Goal: Transaction & Acquisition: Subscribe to service/newsletter

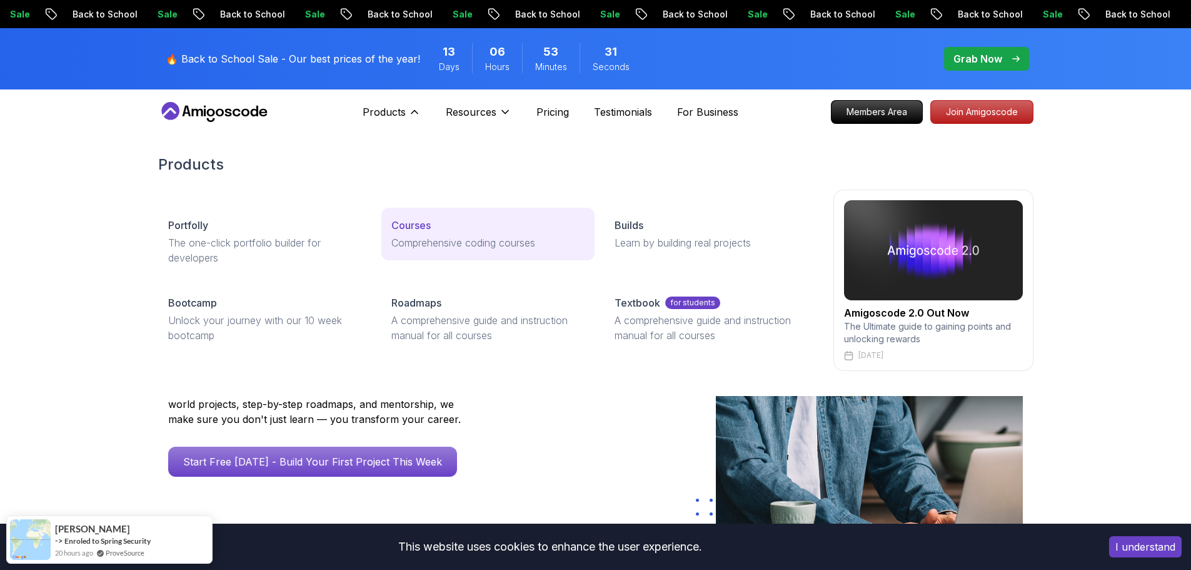
click at [432, 227] on div "Courses" at bounding box center [487, 225] width 193 height 15
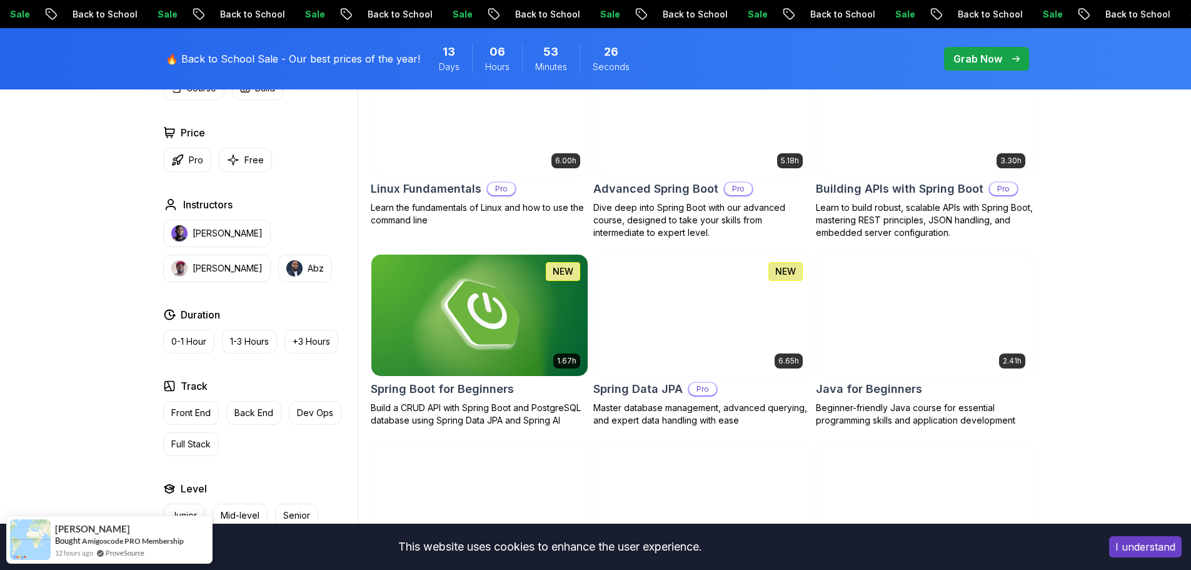
scroll to position [438, 0]
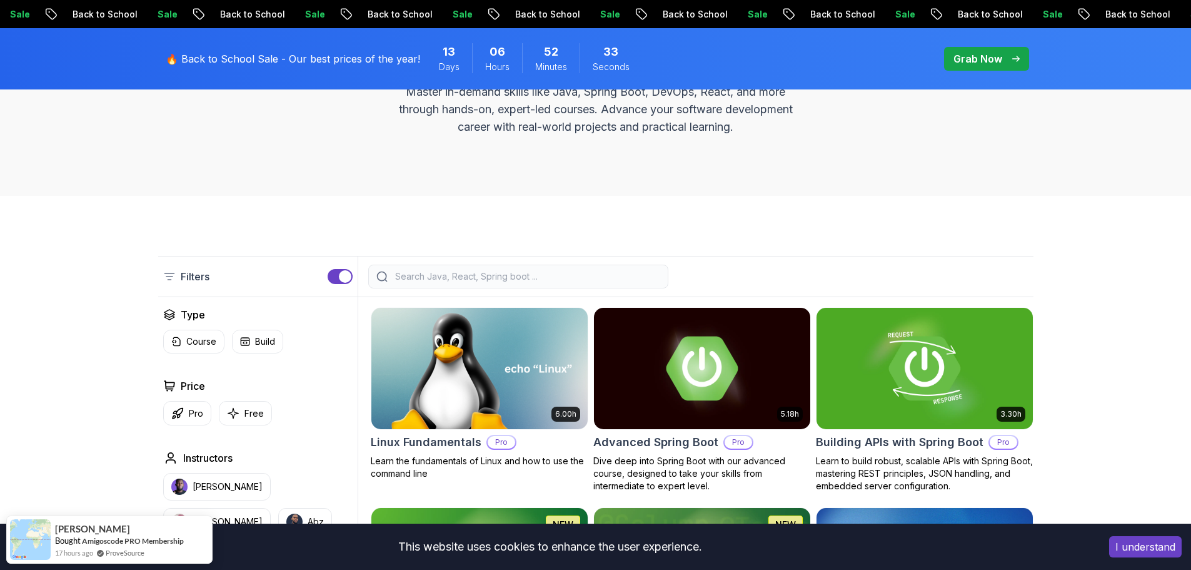
scroll to position [0, 0]
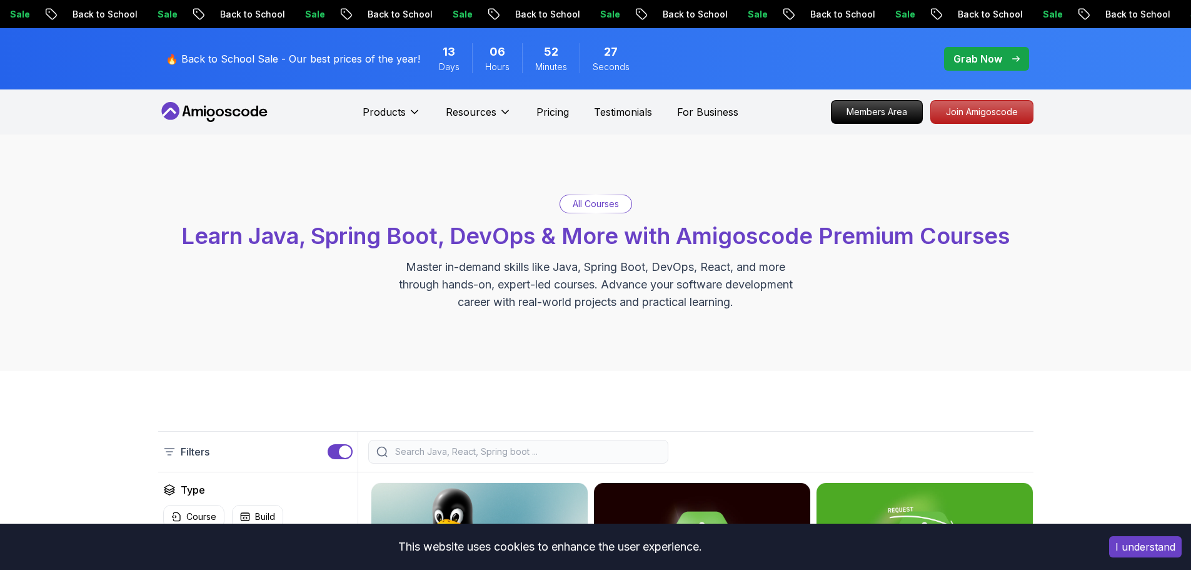
click at [1094, 11] on p "Sale" at bounding box center [1114, 14] width 40 height 13
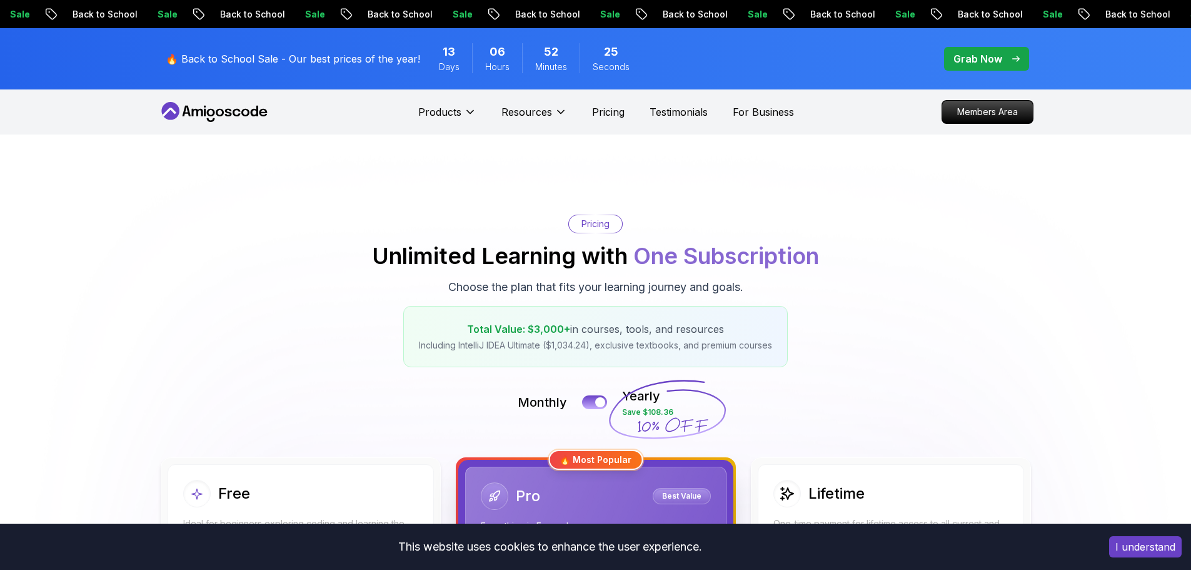
click at [426, 251] on h2 "Unlimited Learning with One Subscription" at bounding box center [595, 255] width 447 height 25
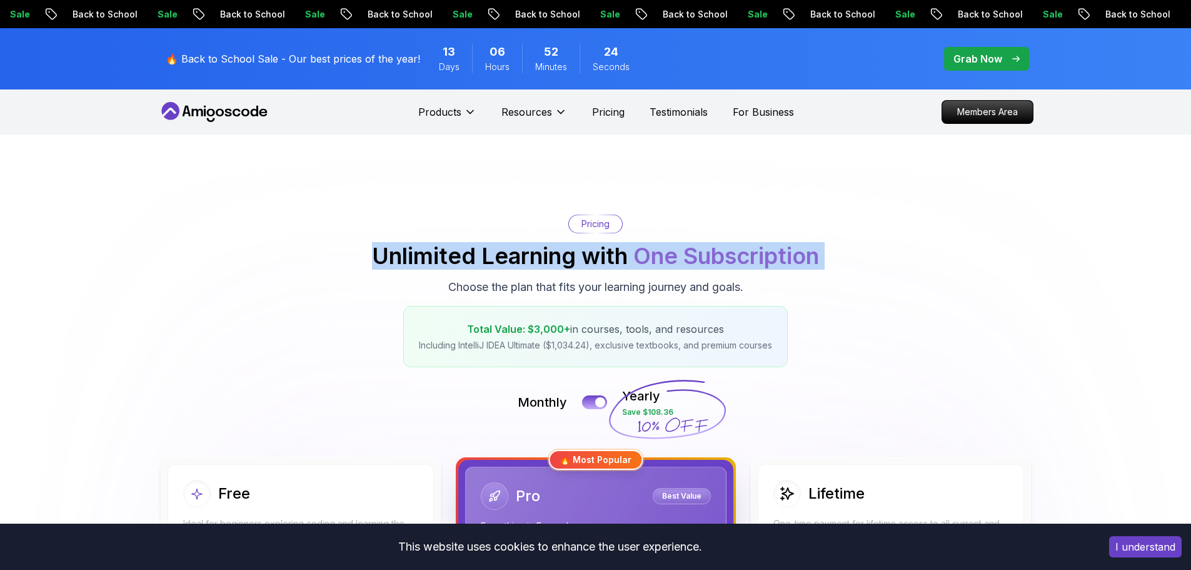
drag, startPoint x: 426, startPoint y: 251, endPoint x: 821, endPoint y: 253, distance: 395.1
click at [819, 253] on h2 "Unlimited Learning with One Subscription" at bounding box center [595, 255] width 447 height 25
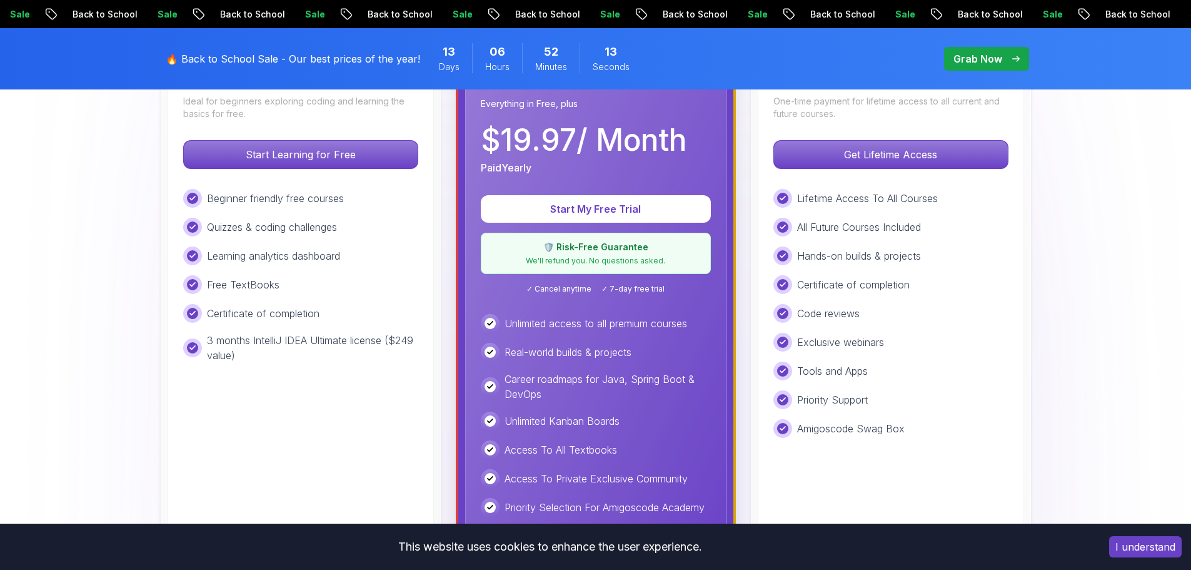
scroll to position [438, 0]
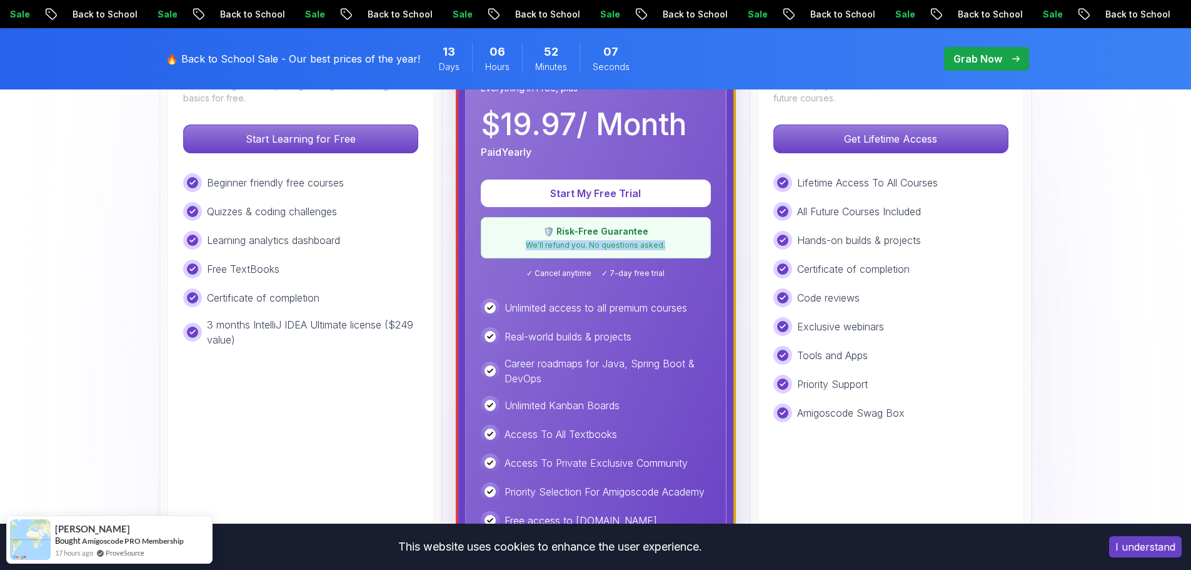
drag, startPoint x: 527, startPoint y: 246, endPoint x: 687, endPoint y: 246, distance: 160.0
click at [687, 246] on p "We'll refund you. No questions asked." at bounding box center [596, 245] width 214 height 10
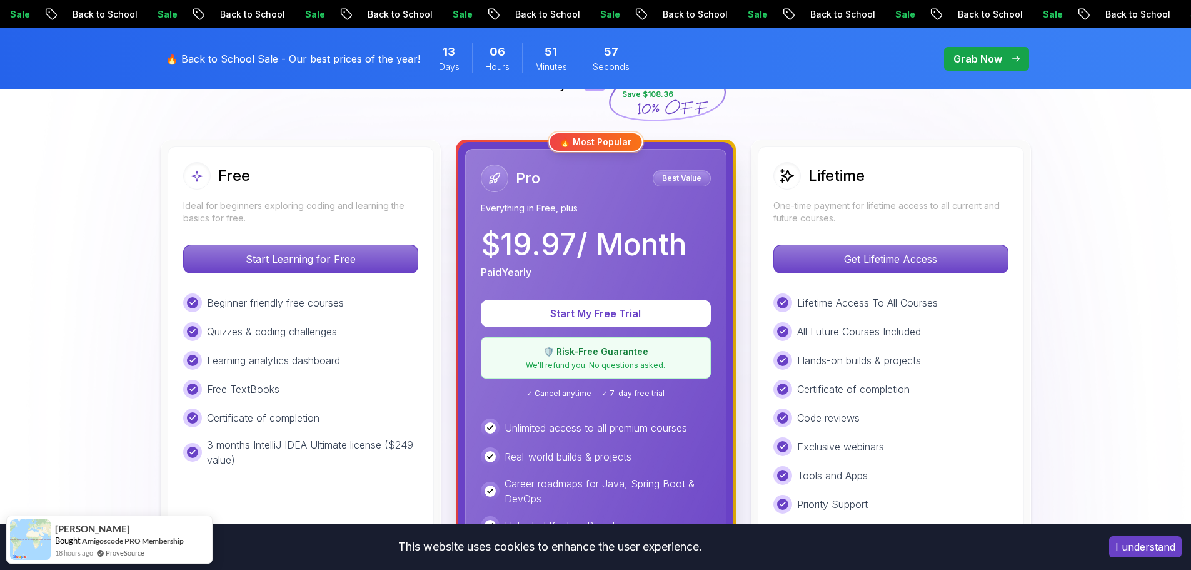
scroll to position [313, 0]
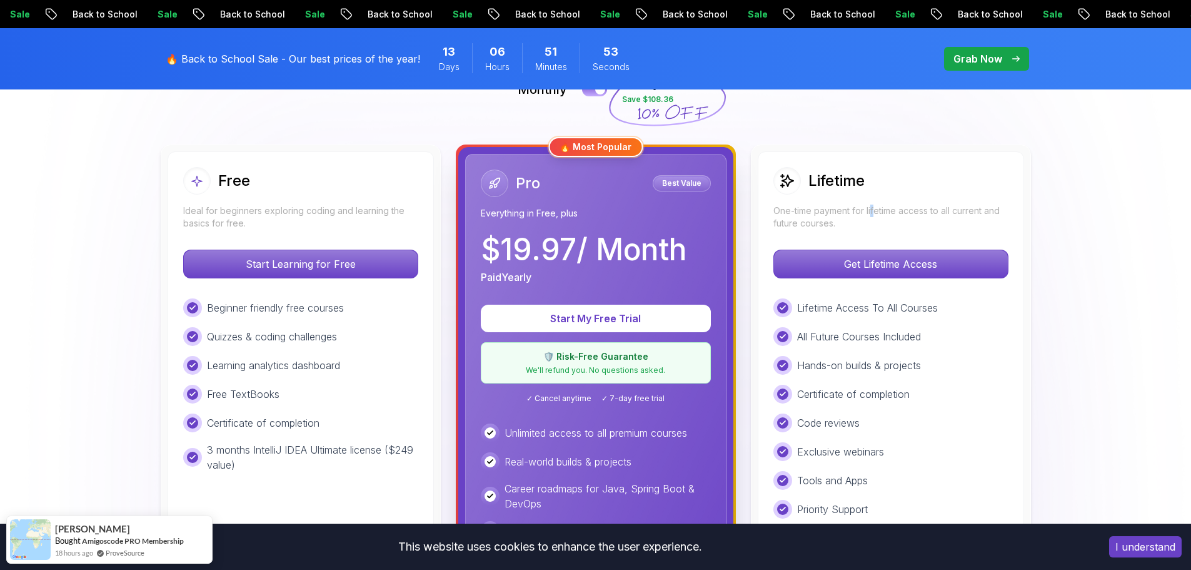
click at [873, 209] on p "One-time payment for lifetime access to all current and future courses." at bounding box center [890, 216] width 235 height 25
drag, startPoint x: 873, startPoint y: 209, endPoint x: 953, endPoint y: 209, distance: 80.0
click at [953, 209] on p "One-time payment for lifetime access to all current and future courses." at bounding box center [890, 216] width 235 height 25
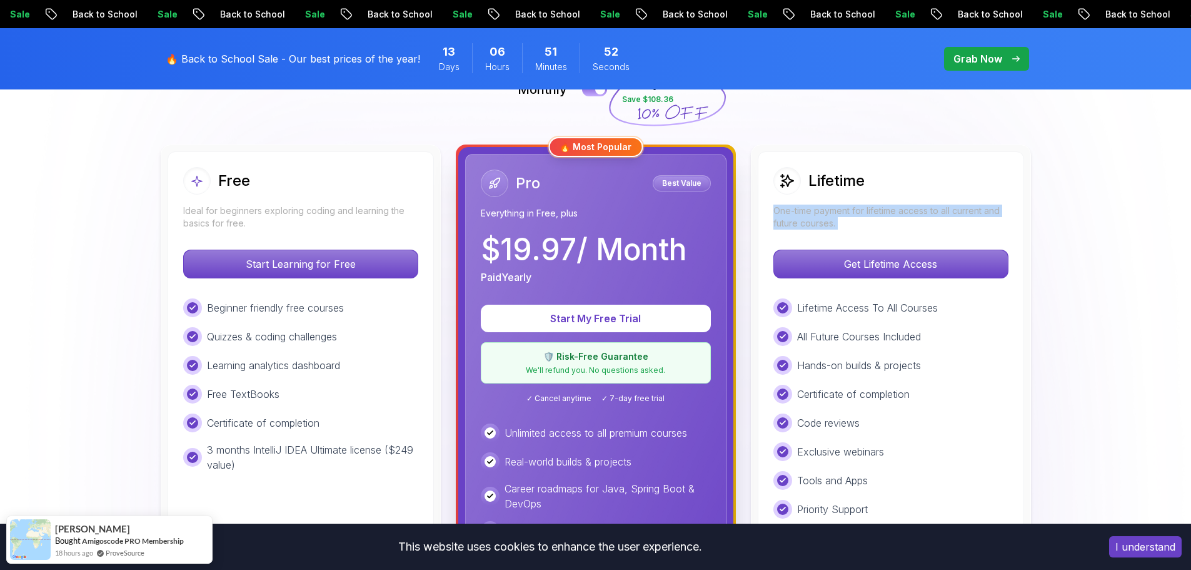
click at [953, 209] on p "One-time payment for lifetime access to all current and future courses." at bounding box center [890, 216] width 235 height 25
click at [985, 220] on p "One-time payment for lifetime access to all current and future courses." at bounding box center [890, 216] width 235 height 25
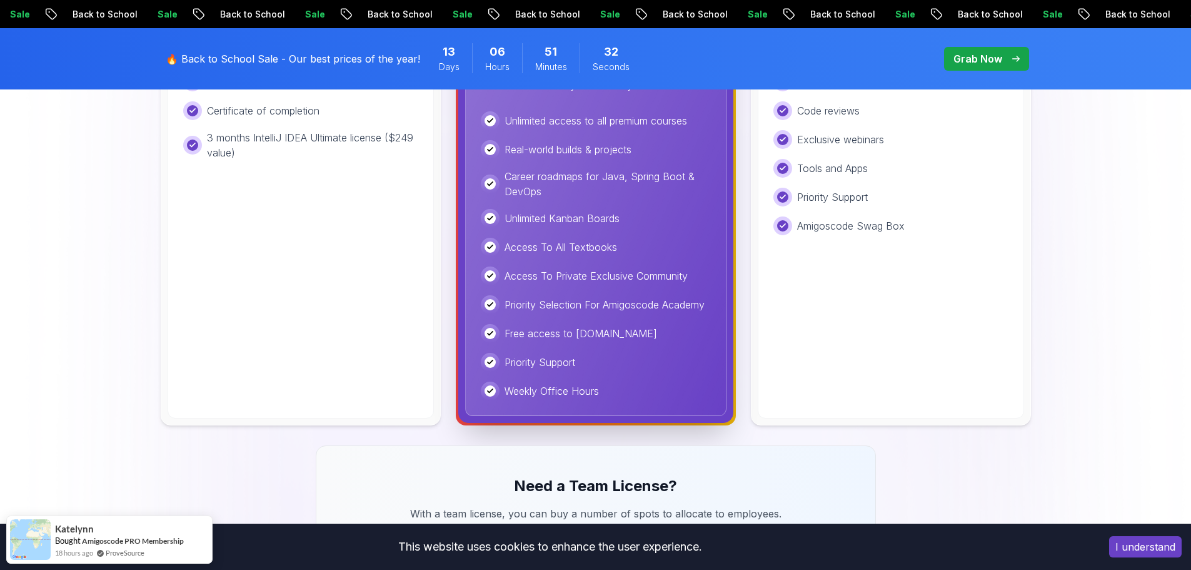
scroll to position [625, 0]
click at [582, 386] on p "Weekly Office Hours" at bounding box center [552, 390] width 94 height 15
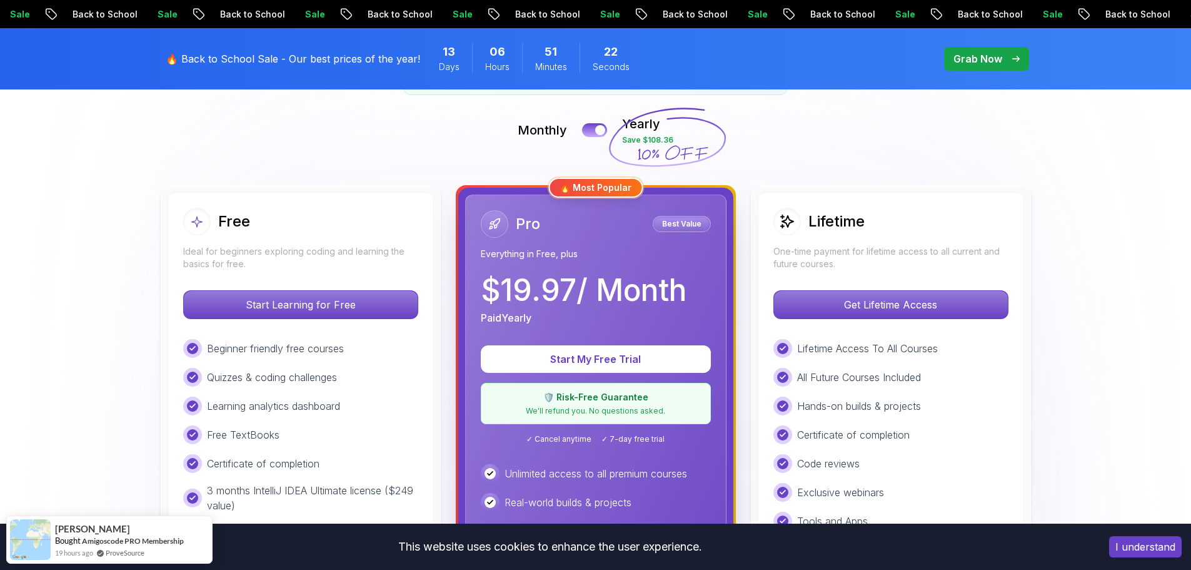
scroll to position [250, 0]
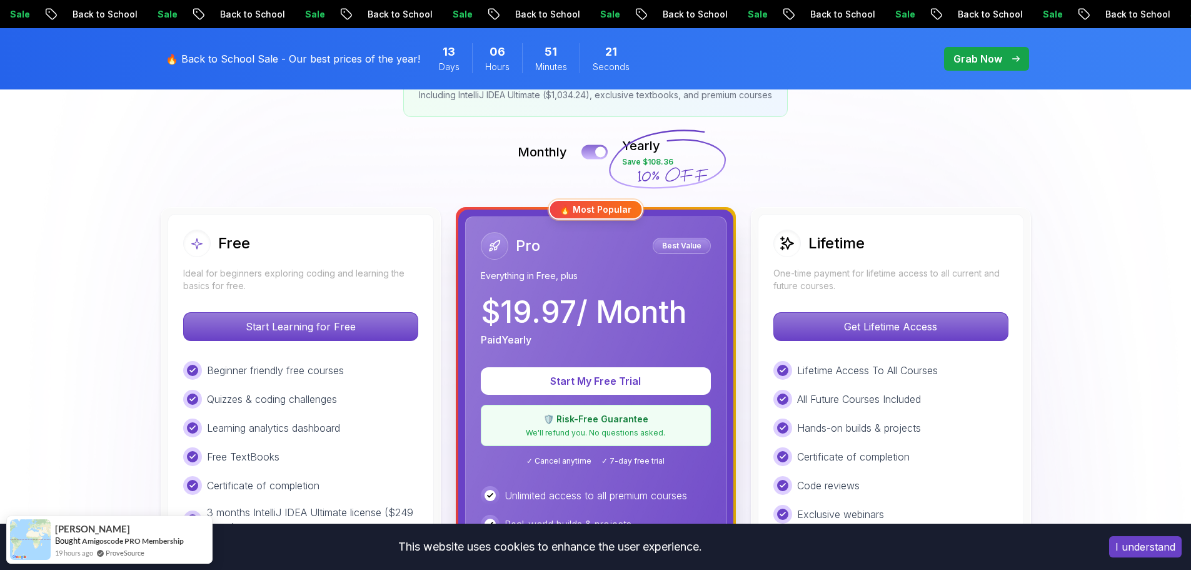
click at [592, 150] on button at bounding box center [594, 151] width 26 height 14
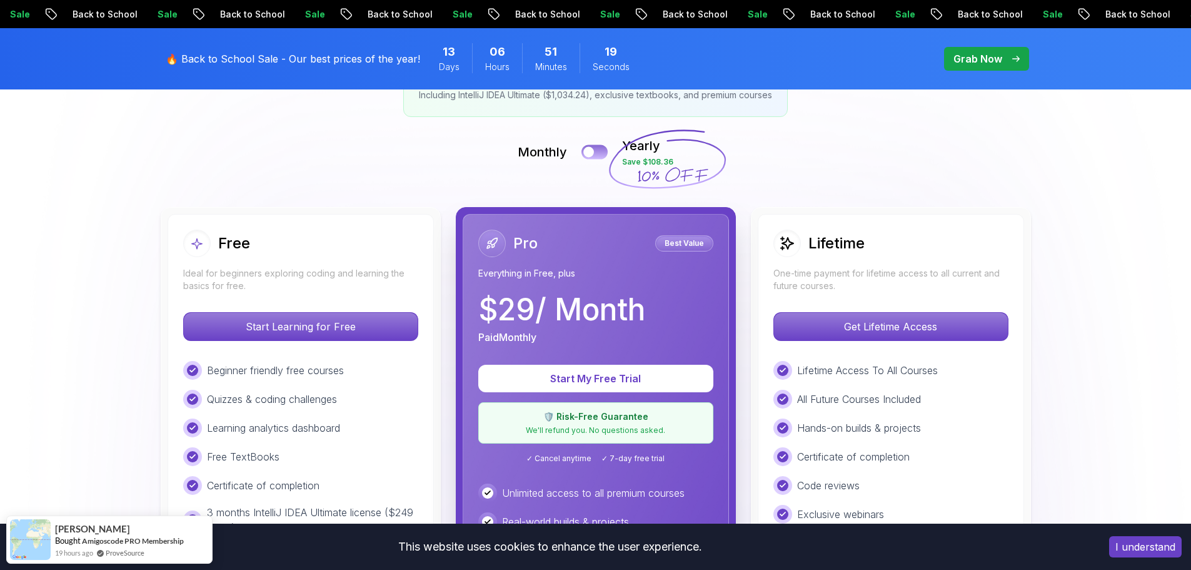
click at [606, 150] on button at bounding box center [594, 151] width 26 height 14
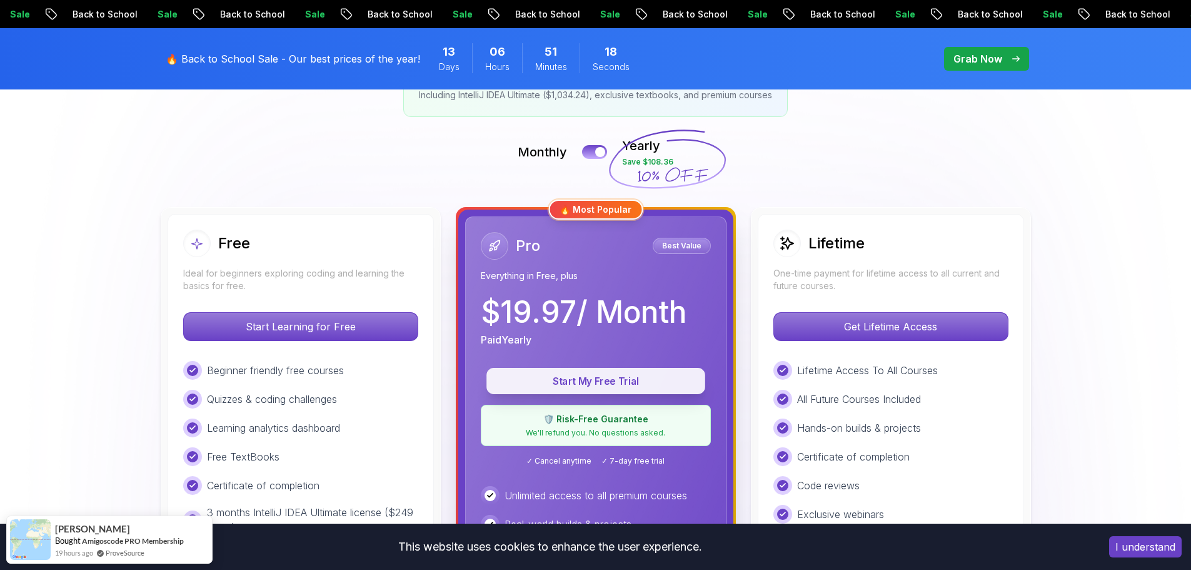
click at [620, 374] on p "Start My Free Trial" at bounding box center [596, 381] width 190 height 14
